Goal: Task Accomplishment & Management: Manage account settings

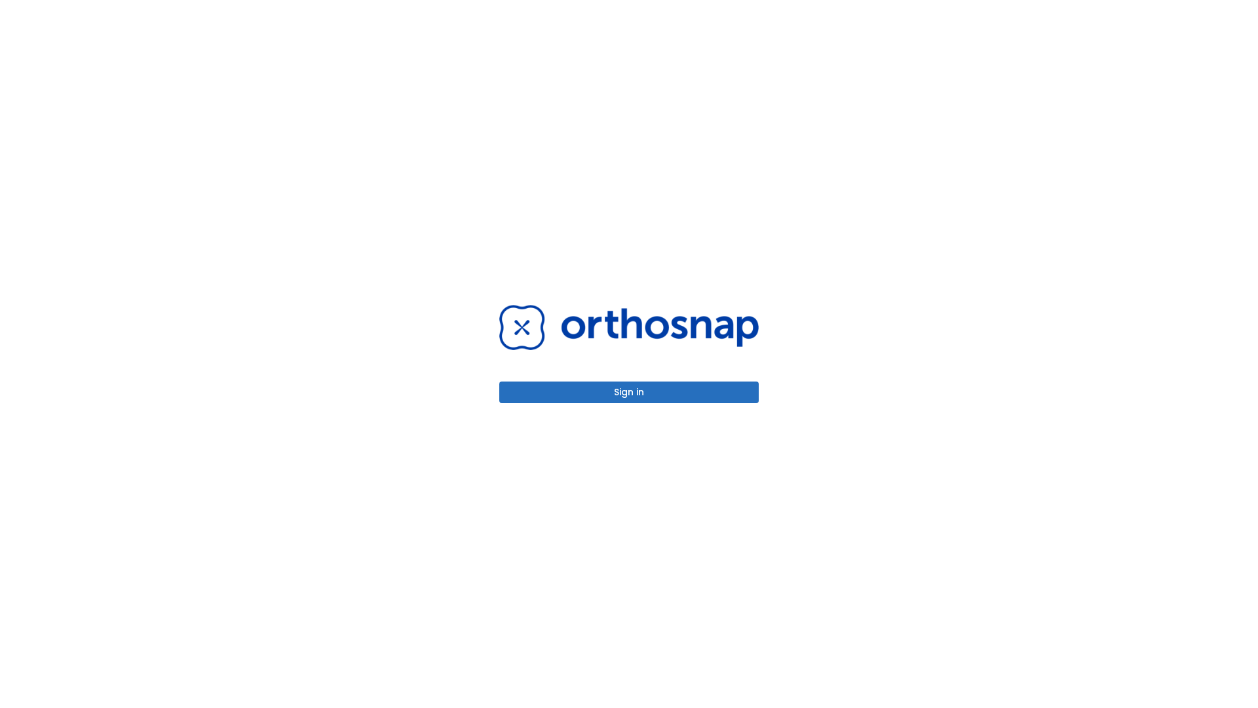
click at [629, 392] on button "Sign in" at bounding box center [629, 392] width 260 height 22
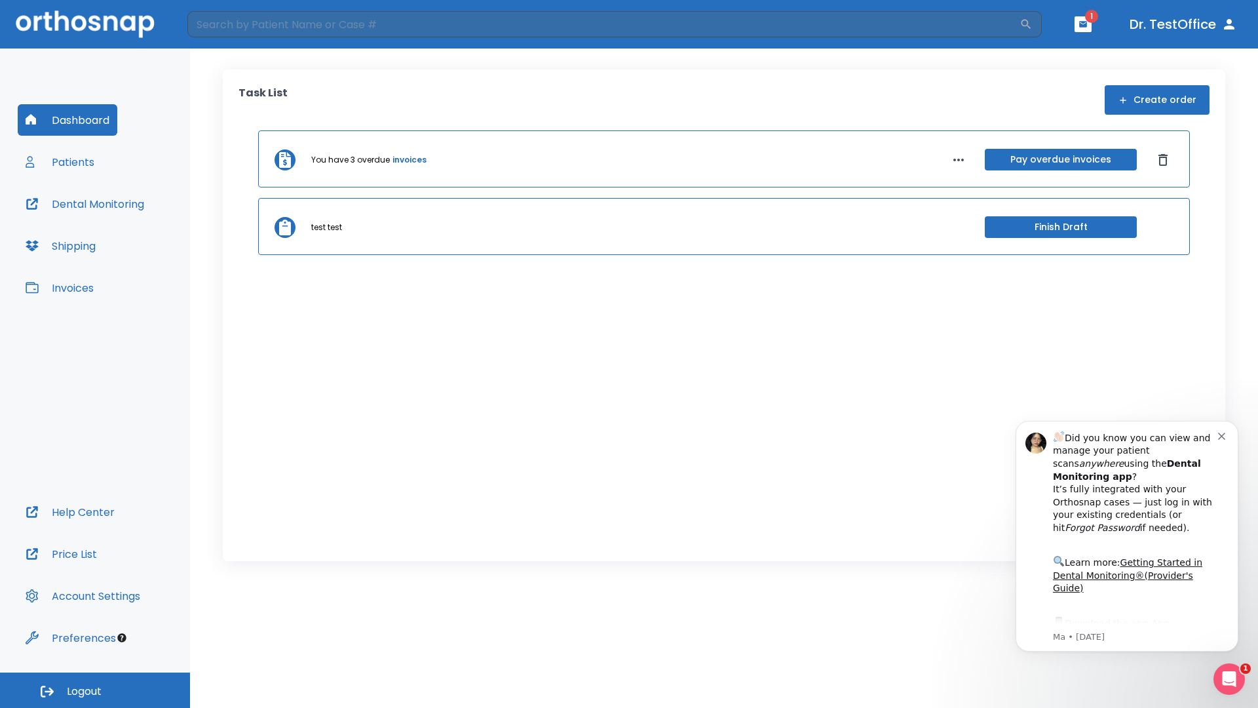
click at [95, 690] on span "Logout" at bounding box center [84, 691] width 35 height 14
